Goal: Task Accomplishment & Management: Manage account settings

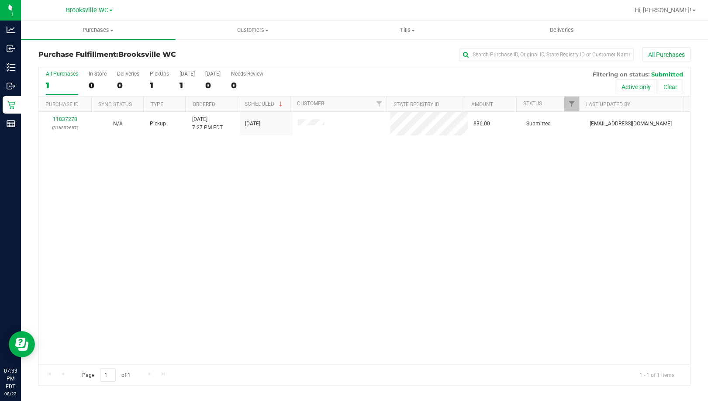
drag, startPoint x: 122, startPoint y: 175, endPoint x: 122, endPoint y: 170, distance: 5.3
click at [121, 174] on div "11837278 (316892687) N/A Pickup [DATE] 7:27 PM EDT 8/23/2025 $36.00 Submitted […" at bounding box center [365, 238] width 652 height 253
click at [113, 205] on div "11837278 (316892687) N/A Pickup [DATE] 7:27 PM EDT 8/23/2025 $36.00 Submitted […" at bounding box center [365, 238] width 652 height 253
click at [50, 197] on div "11837278 (316892687) N/A Pickup [DATE] 7:27 PM EDT 8/23/2025 $36.00 Submitted […" at bounding box center [365, 238] width 652 height 253
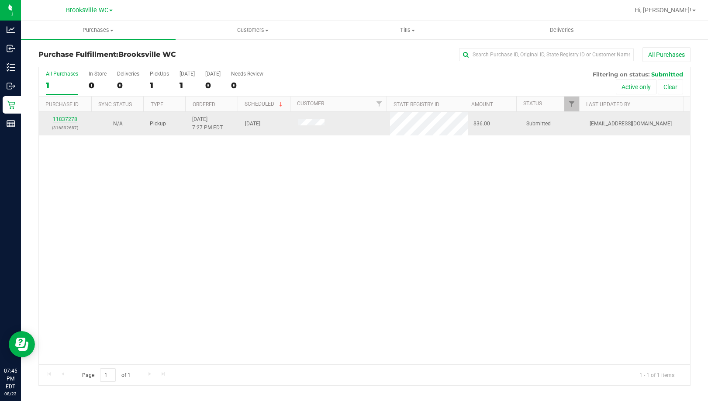
click at [56, 120] on link "11837278" at bounding box center [65, 119] width 24 height 6
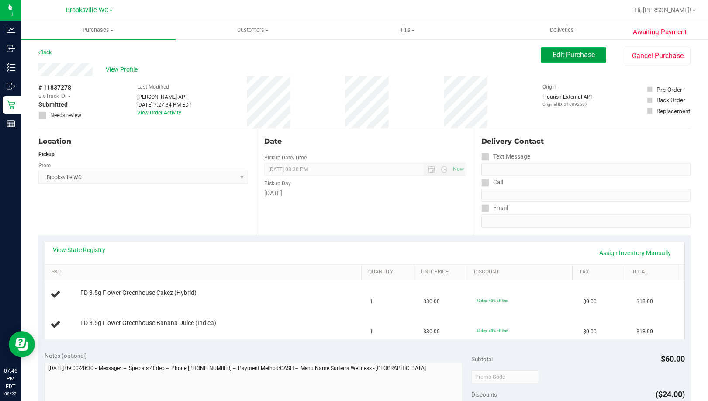
click at [577, 54] on span "Edit Purchase" at bounding box center [574, 55] width 42 height 8
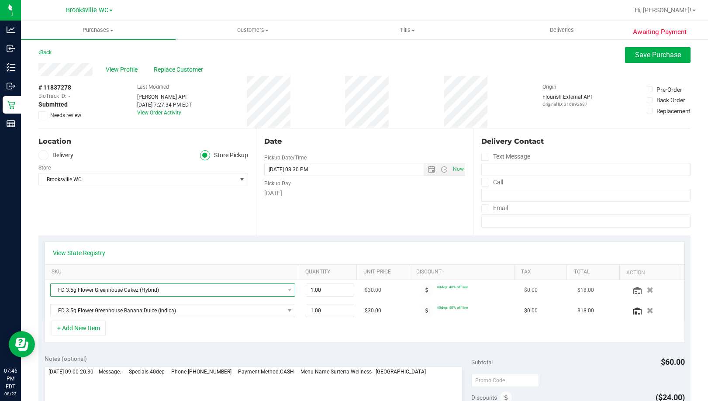
click at [162, 291] on span "FD 3.5g Flower Greenhouse Cakez (Hybrid)" at bounding box center [168, 290] width 234 height 12
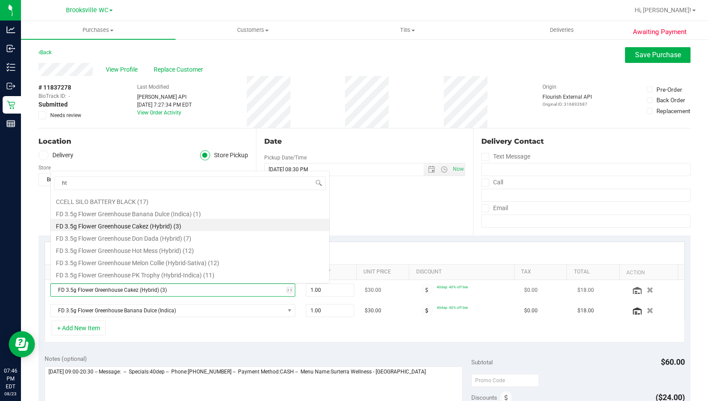
type input "htm"
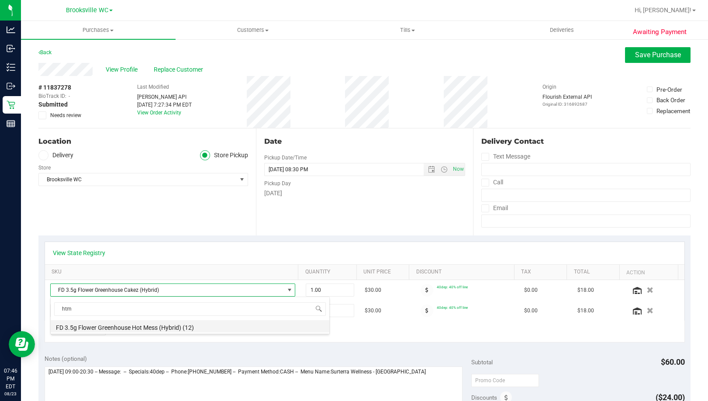
click at [151, 324] on li "FD 3.5g Flower Greenhouse Hot Mess (Hybrid) (12)" at bounding box center [190, 326] width 279 height 12
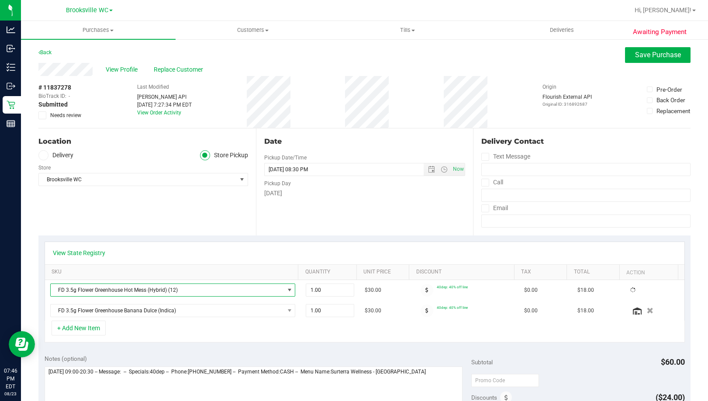
click at [235, 232] on div "Location Delivery Store Pickup Store [GEOGRAPHIC_DATA] WC Select Store [PERSON_…" at bounding box center [147, 181] width 218 height 107
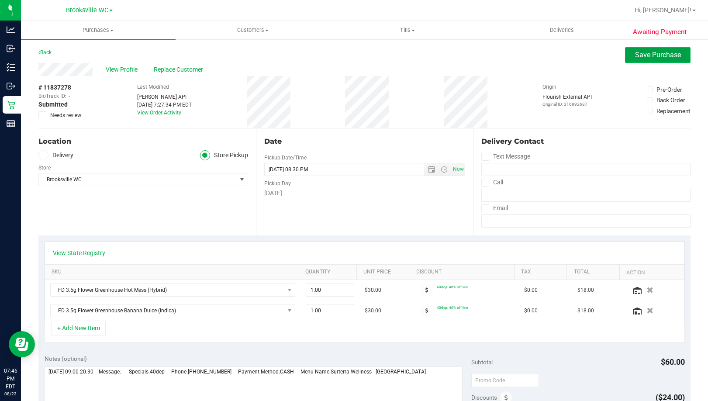
click at [666, 61] on button "Save Purchase" at bounding box center [658, 55] width 66 height 16
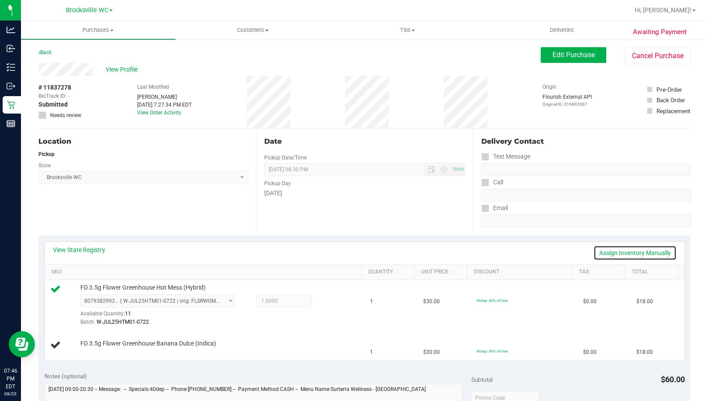
click at [614, 254] on link "Assign Inventory Manually" at bounding box center [635, 253] width 83 height 15
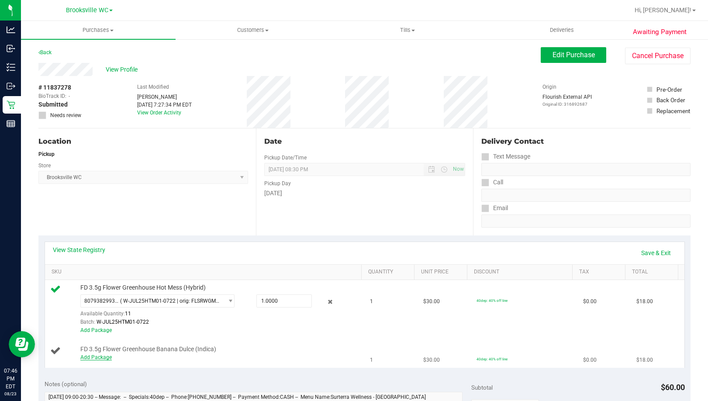
click at [100, 357] on link "Add Package" at bounding box center [95, 357] width 31 height 6
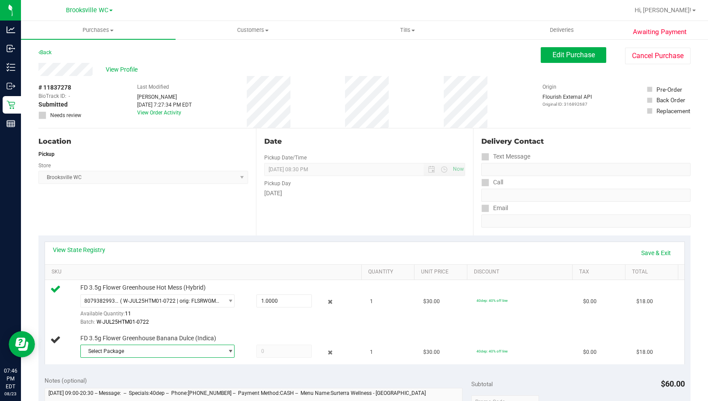
click at [155, 358] on span "Select Package" at bounding box center [157, 351] width 154 height 13
click at [169, 386] on span "( W-JUL25BDL01-0710 | orig: FLSRWGM-20250717-670 )" at bounding box center [201, 388] width 133 height 6
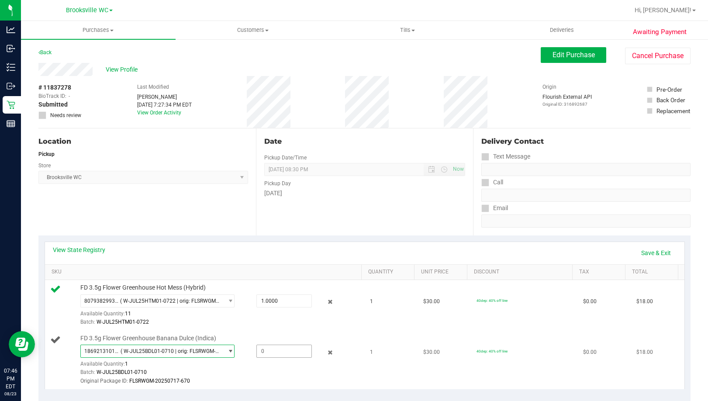
click at [279, 352] on span at bounding box center [283, 351] width 55 height 13
type input "1"
type input "1.0000"
click at [660, 249] on link "Save & Exit" at bounding box center [656, 253] width 41 height 15
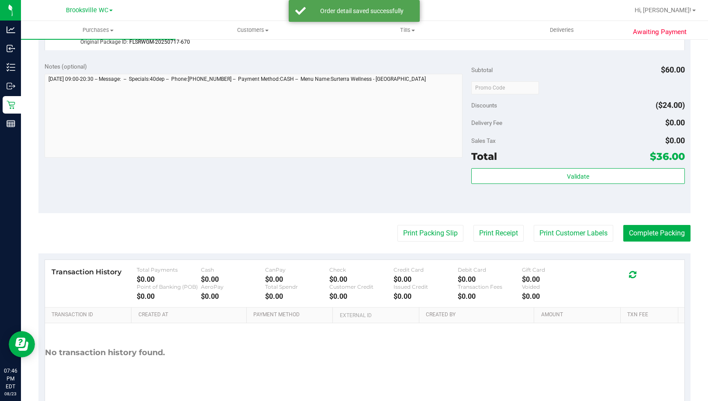
scroll to position [350, 0]
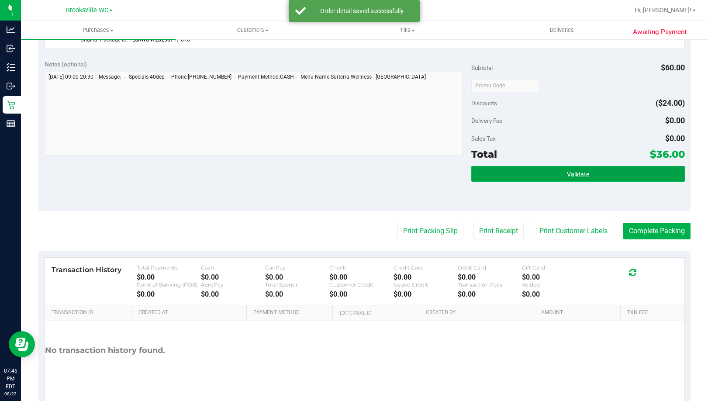
click at [610, 177] on button "Validate" at bounding box center [578, 174] width 214 height 16
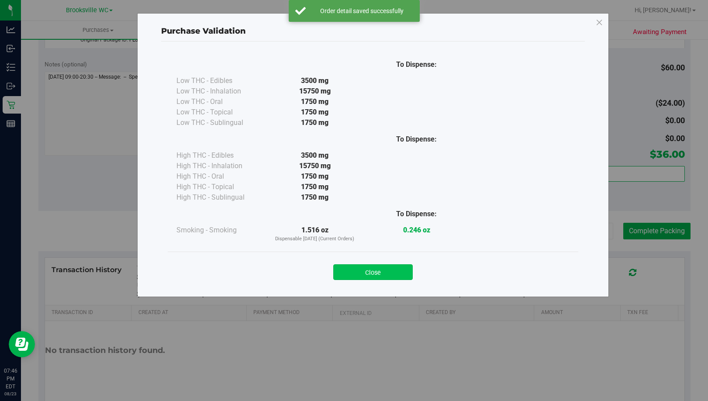
click at [387, 277] on button "Close" at bounding box center [373, 272] width 80 height 16
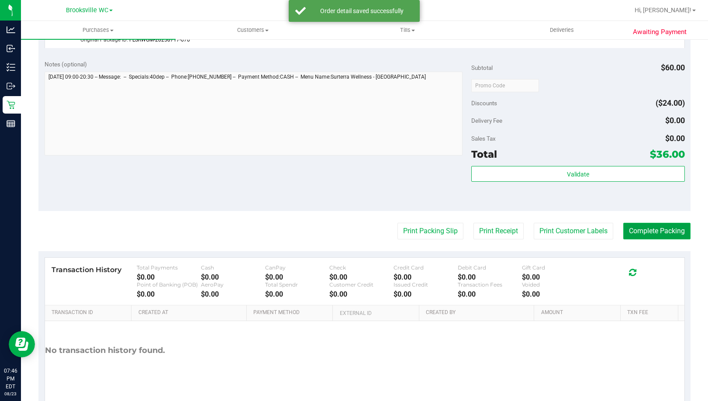
click at [652, 232] on button "Complete Packing" at bounding box center [657, 231] width 67 height 17
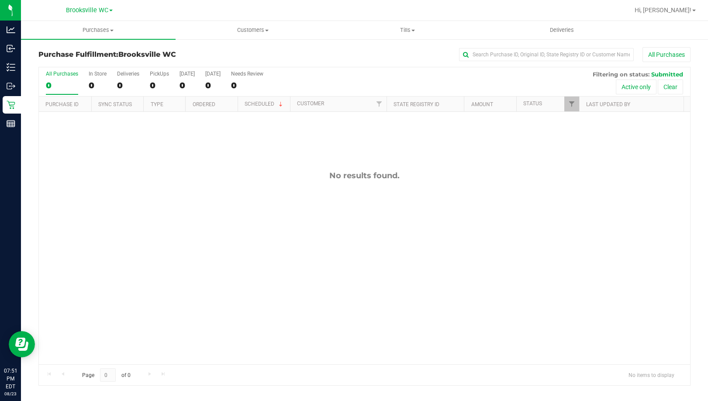
drag, startPoint x: 126, startPoint y: 224, endPoint x: 132, endPoint y: 223, distance: 5.3
click at [126, 224] on div "No results found." at bounding box center [365, 268] width 652 height 312
click at [117, 162] on div "No results found." at bounding box center [365, 268] width 652 height 312
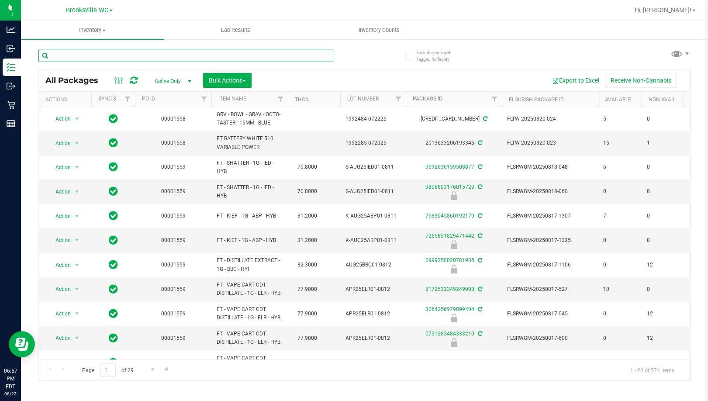
click at [180, 60] on input "text" at bounding box center [185, 55] width 295 height 13
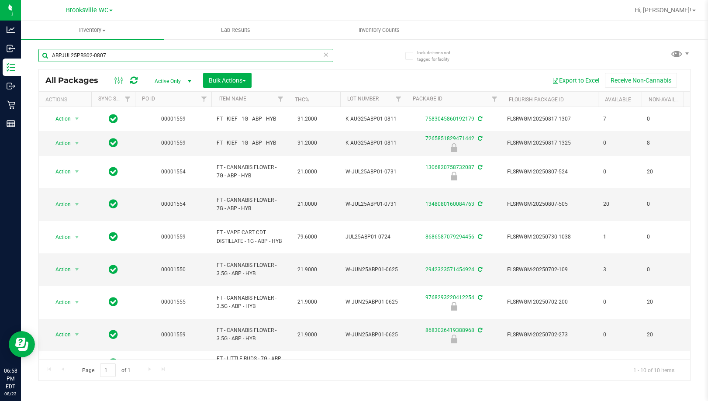
type input "ABPJUL25PBS02-0807"
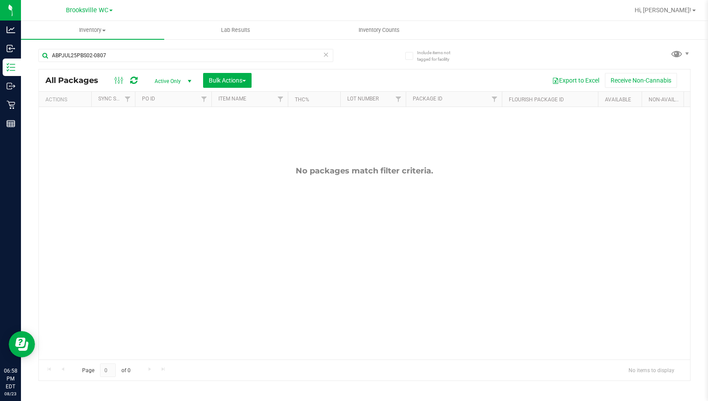
click at [103, 164] on div "No packages match filter criteria." at bounding box center [365, 263] width 652 height 312
click at [326, 55] on icon at bounding box center [326, 54] width 6 height 10
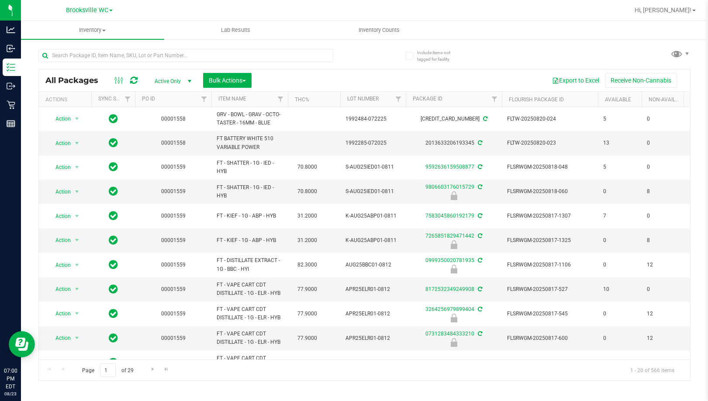
drag, startPoint x: 26, startPoint y: 73, endPoint x: 176, endPoint y: 48, distance: 151.5
click at [29, 73] on div "Include items not tagged for facility All Packages Active Only Active Only Lab …" at bounding box center [364, 171] width 687 height 267
